Goal: Find specific page/section: Find specific page/section

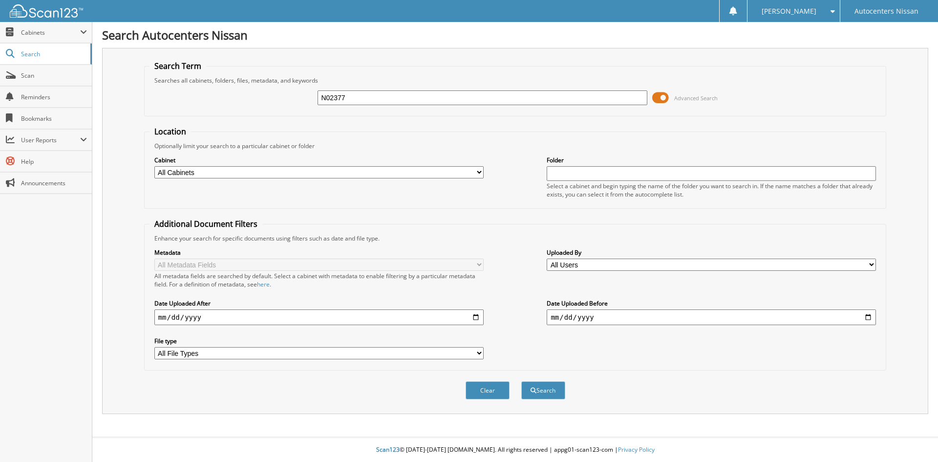
type input "N02377"
click at [521, 381] on button "Search" at bounding box center [543, 390] width 44 height 18
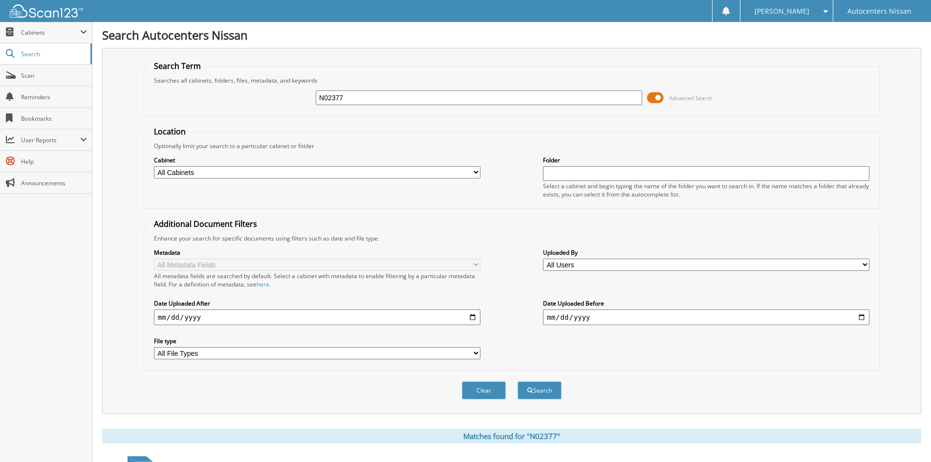
click at [658, 98] on span at bounding box center [655, 97] width 17 height 15
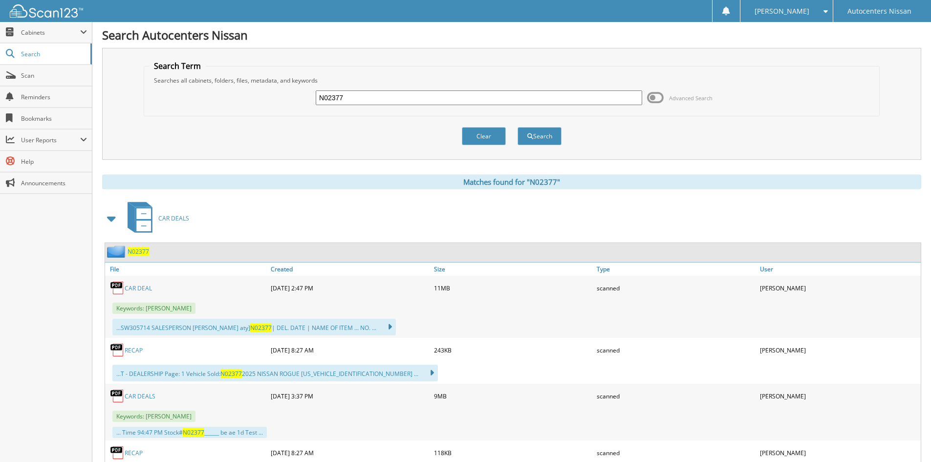
click at [135, 287] on link "CAR DEAL" at bounding box center [138, 288] width 27 height 8
drag, startPoint x: 351, startPoint y: 99, endPoint x: 297, endPoint y: 73, distance: 60.1
click at [297, 73] on fieldset "Search Term Searches all cabinets, folders, files, metadata, and keywords N0237…" at bounding box center [512, 89] width 736 height 56
type input "RKI84596"
click at [517, 127] on button "Search" at bounding box center [539, 136] width 44 height 18
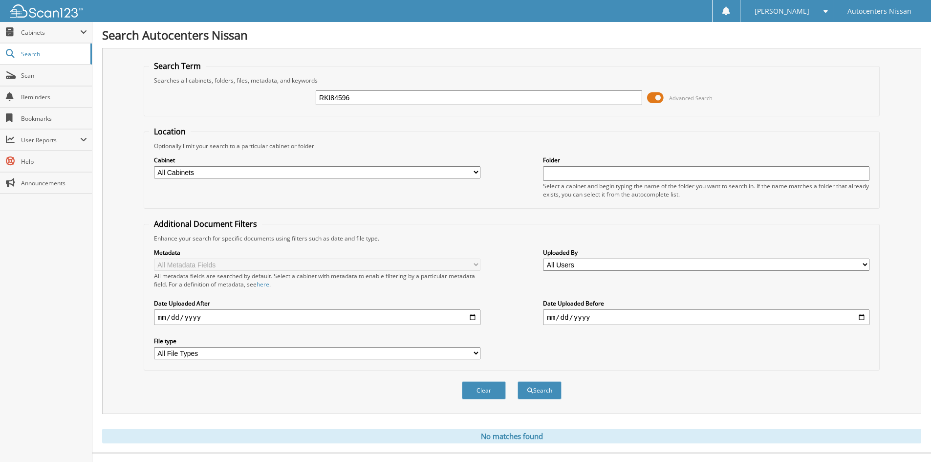
click at [658, 98] on span at bounding box center [655, 97] width 17 height 15
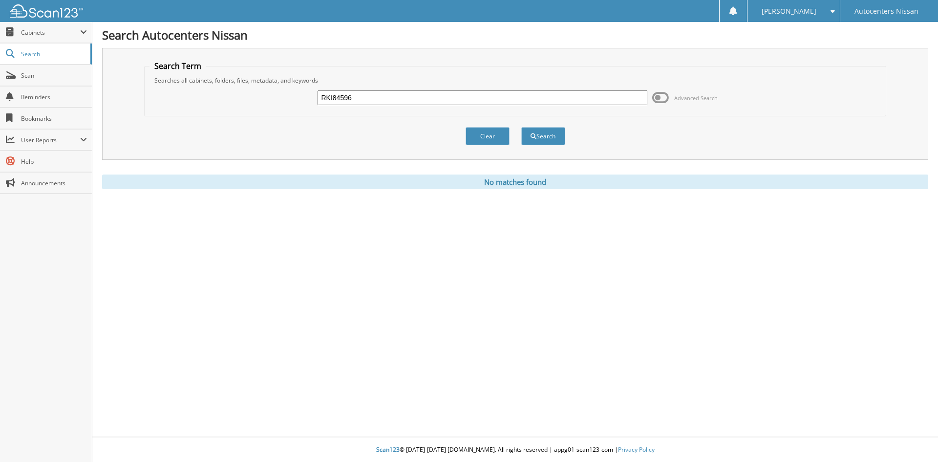
drag, startPoint x: 333, startPoint y: 98, endPoint x: 448, endPoint y: 119, distance: 117.1
click at [333, 98] on input "RKI84596" at bounding box center [482, 97] width 329 height 15
type input "RK84596"
click at [521, 127] on button "Search" at bounding box center [543, 136] width 44 height 18
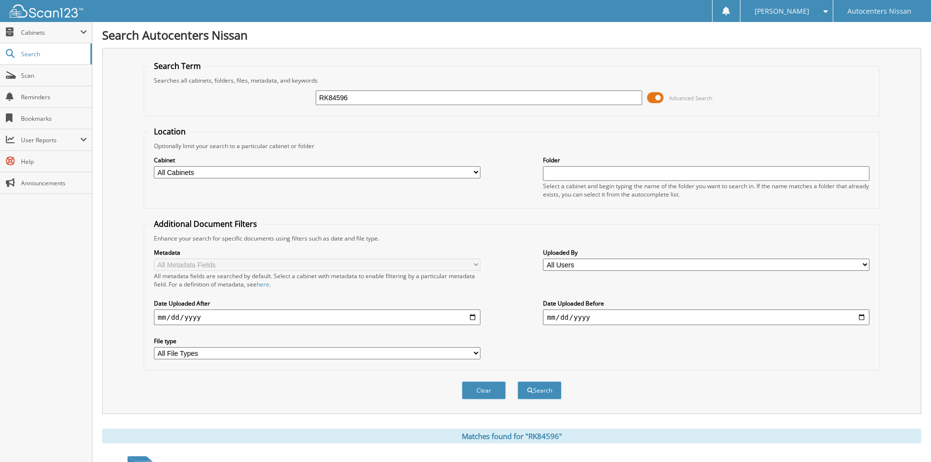
click at [658, 96] on span at bounding box center [655, 97] width 17 height 15
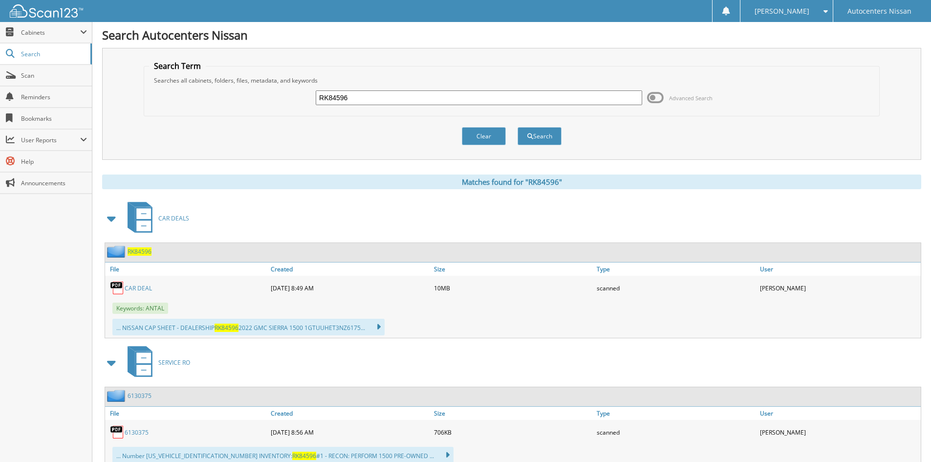
click at [175, 216] on span "CAR DEALS" at bounding box center [173, 218] width 31 height 8
